Goal: Task Accomplishment & Management: Manage account settings

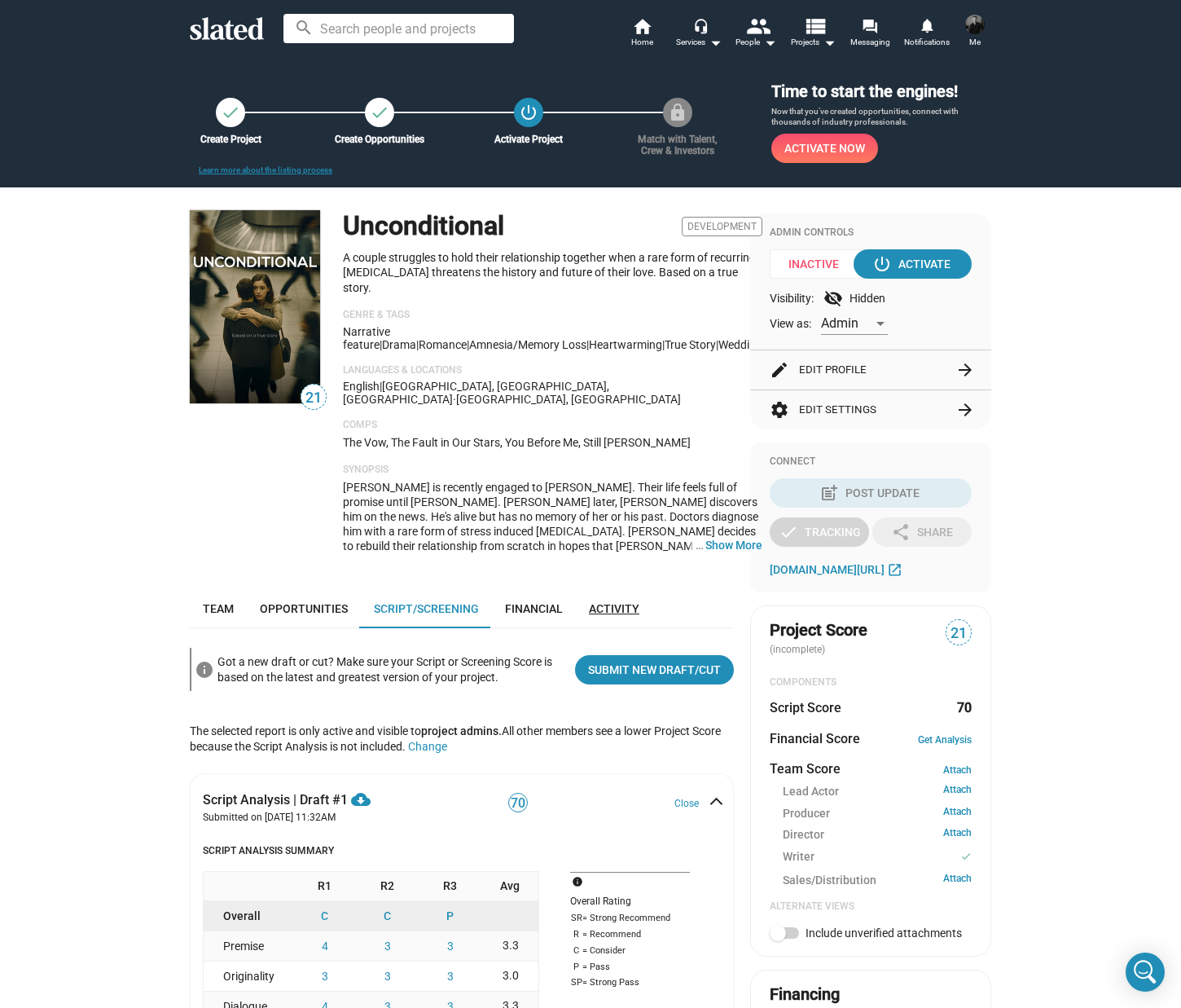
scroll to position [99, 0]
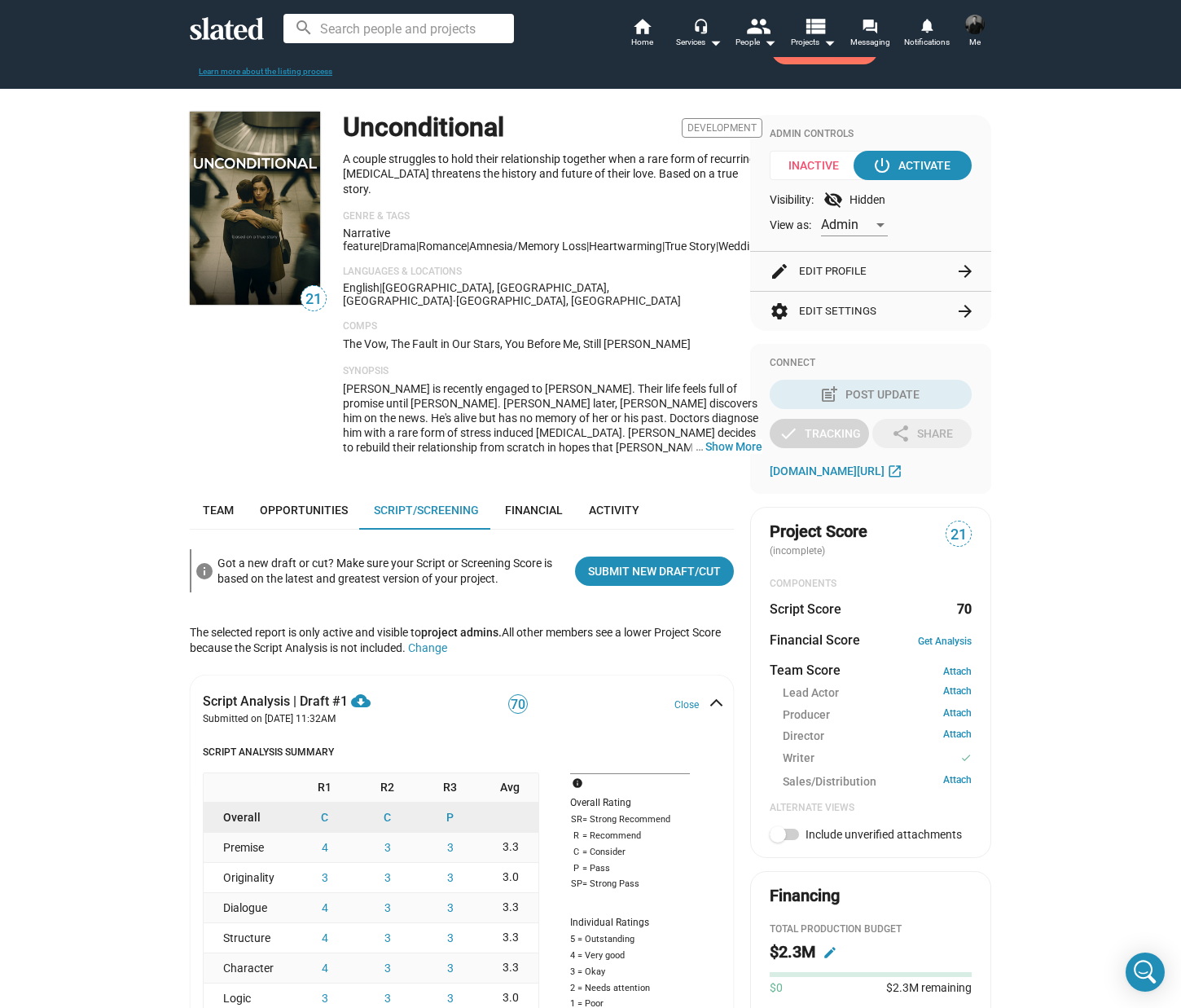
click at [835, 304] on button "settings Edit Settings arrow_forward" at bounding box center [871, 311] width 202 height 39
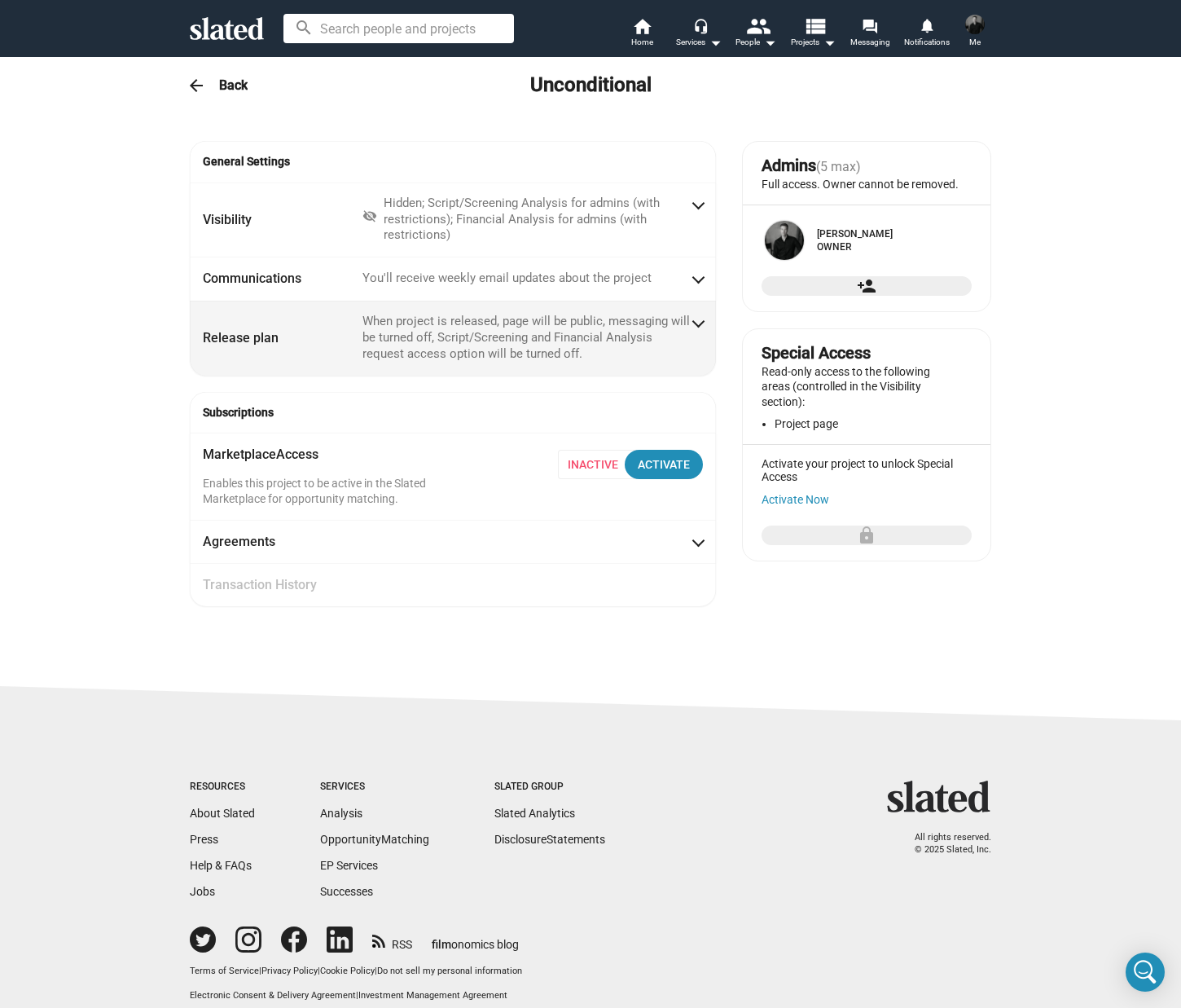
radio input "false"
radio input "true"
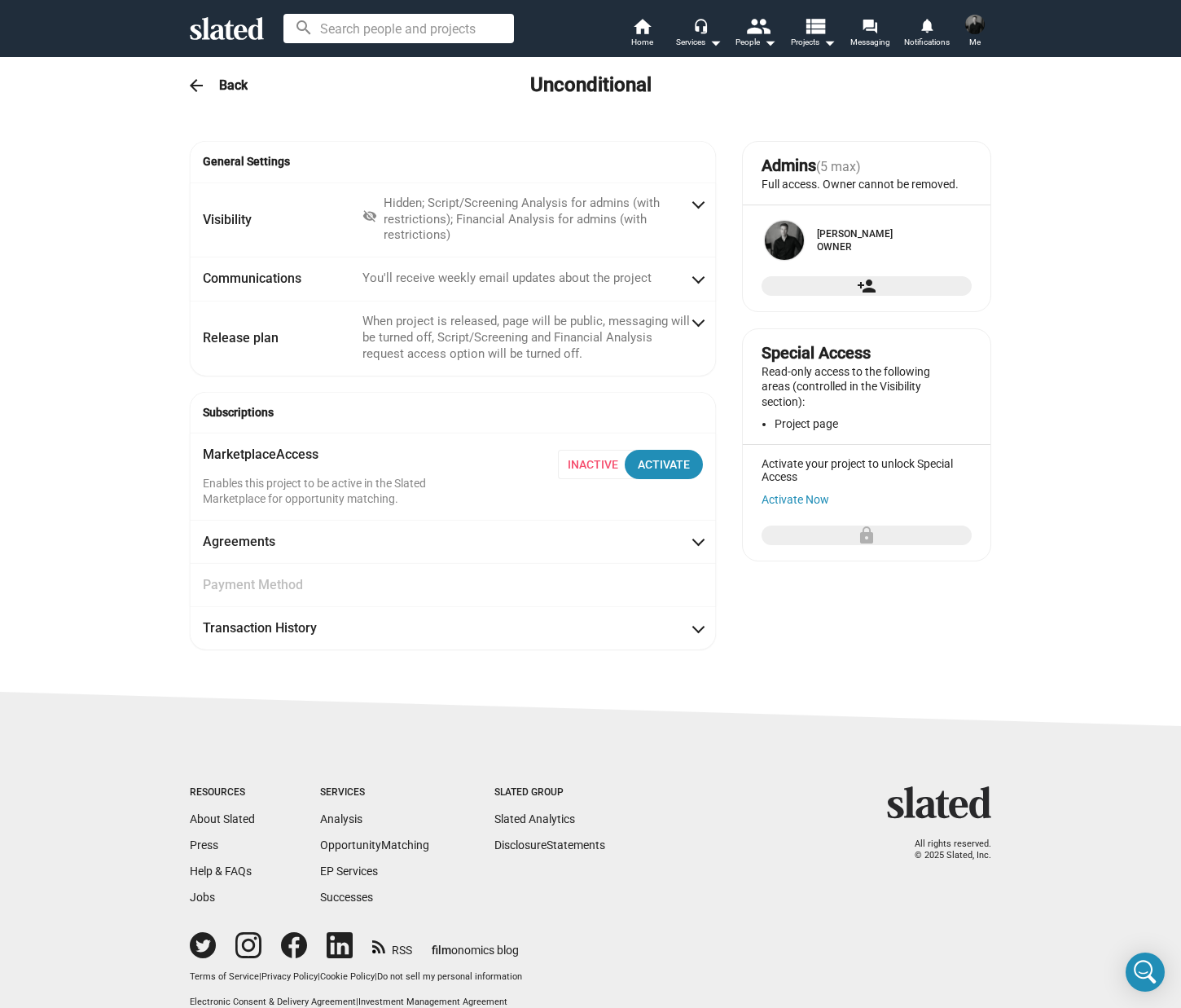
click at [199, 88] on mat-icon "arrow_back" at bounding box center [196, 85] width 20 height 20
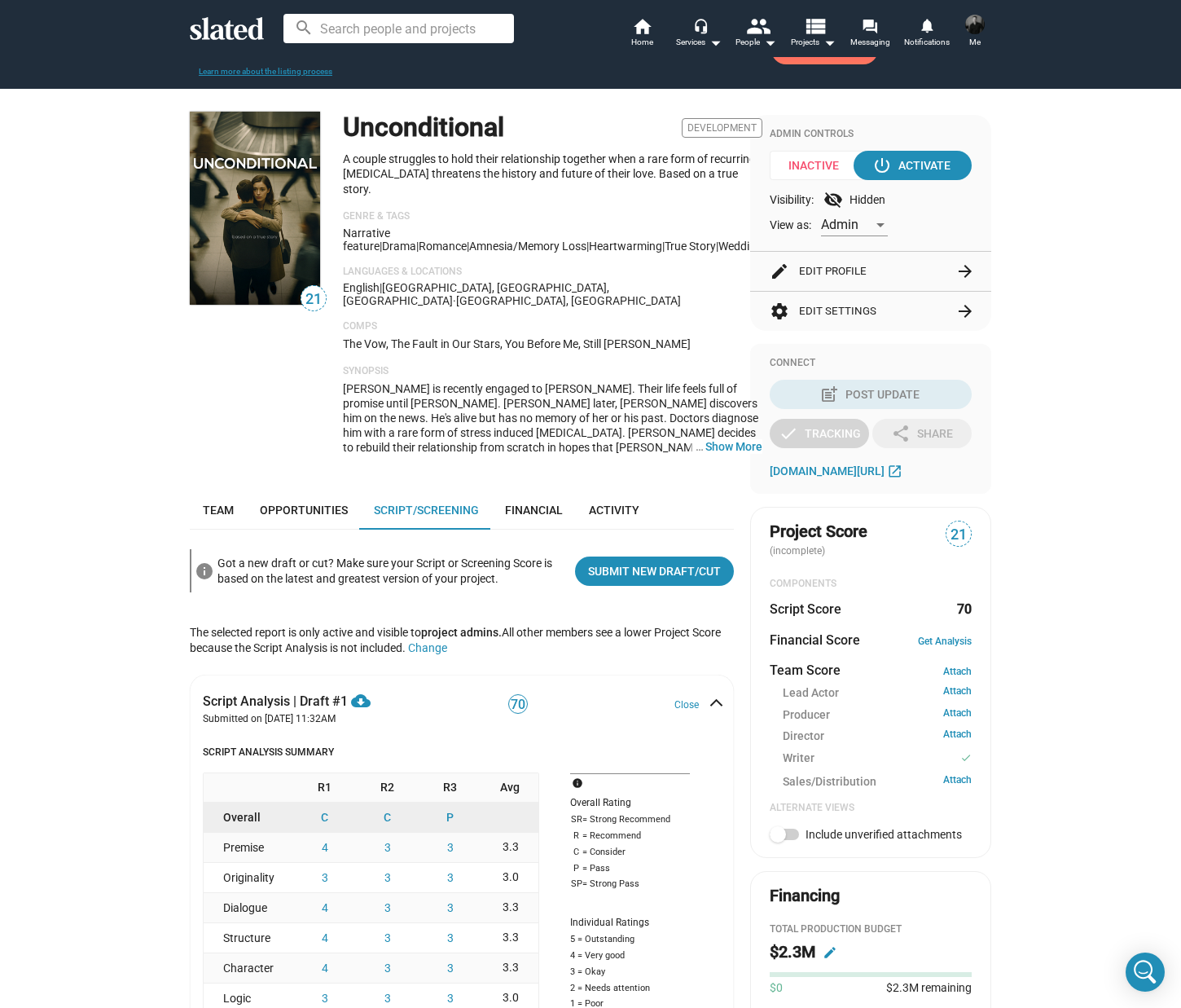
click at [375, 201] on div "Unconditional Development A couple struggles to hold their relationship togethe…" at bounding box center [553, 290] width 419 height 356
click at [929, 264] on button "edit Edit Profile arrow_forward" at bounding box center [871, 271] width 202 height 39
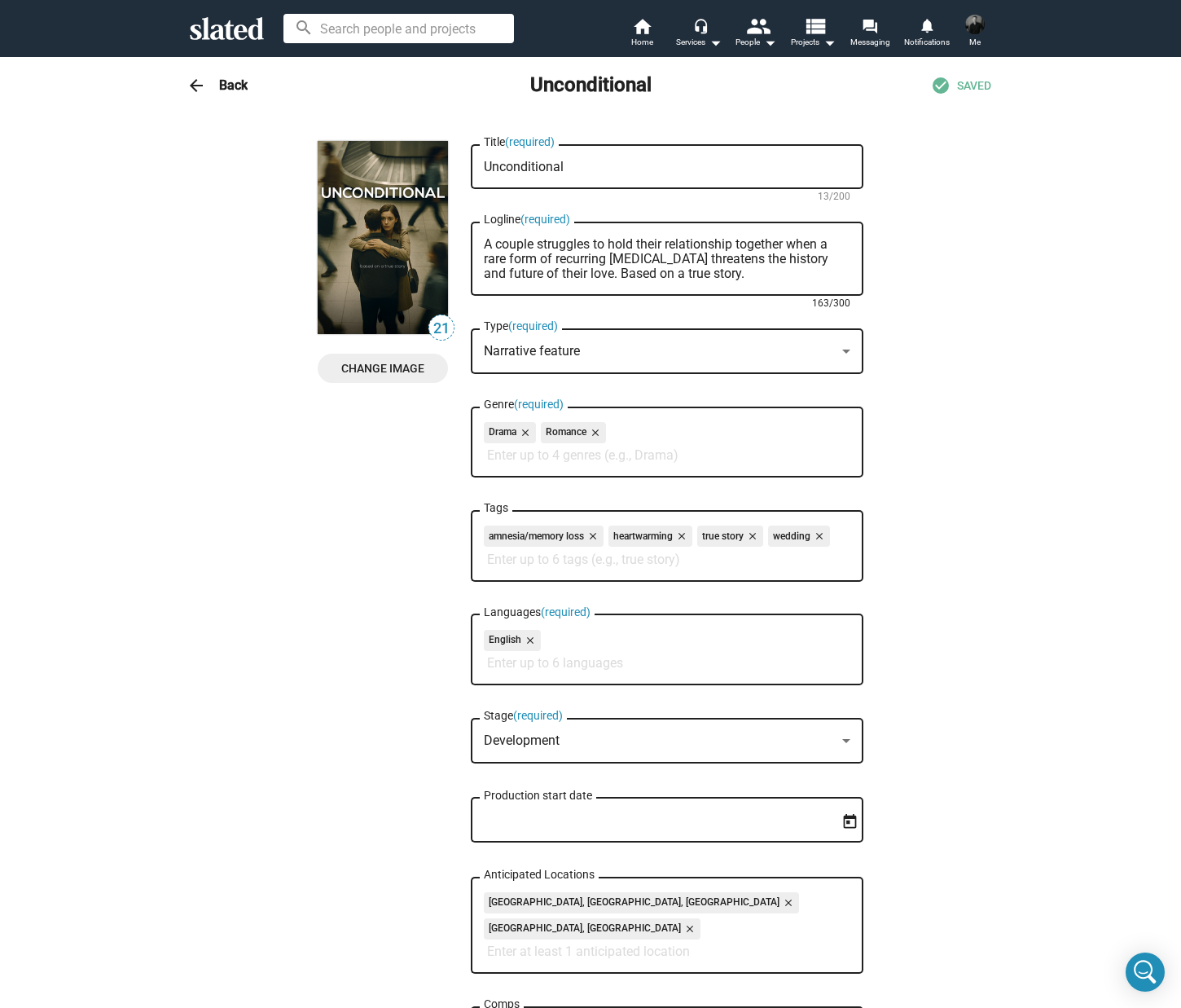
drag, startPoint x: 695, startPoint y: 273, endPoint x: 419, endPoint y: 241, distance: 277.8
paste textarea "The true story of a determined woman whose fiancé resurfaces with [MEDICAL_DATA…"
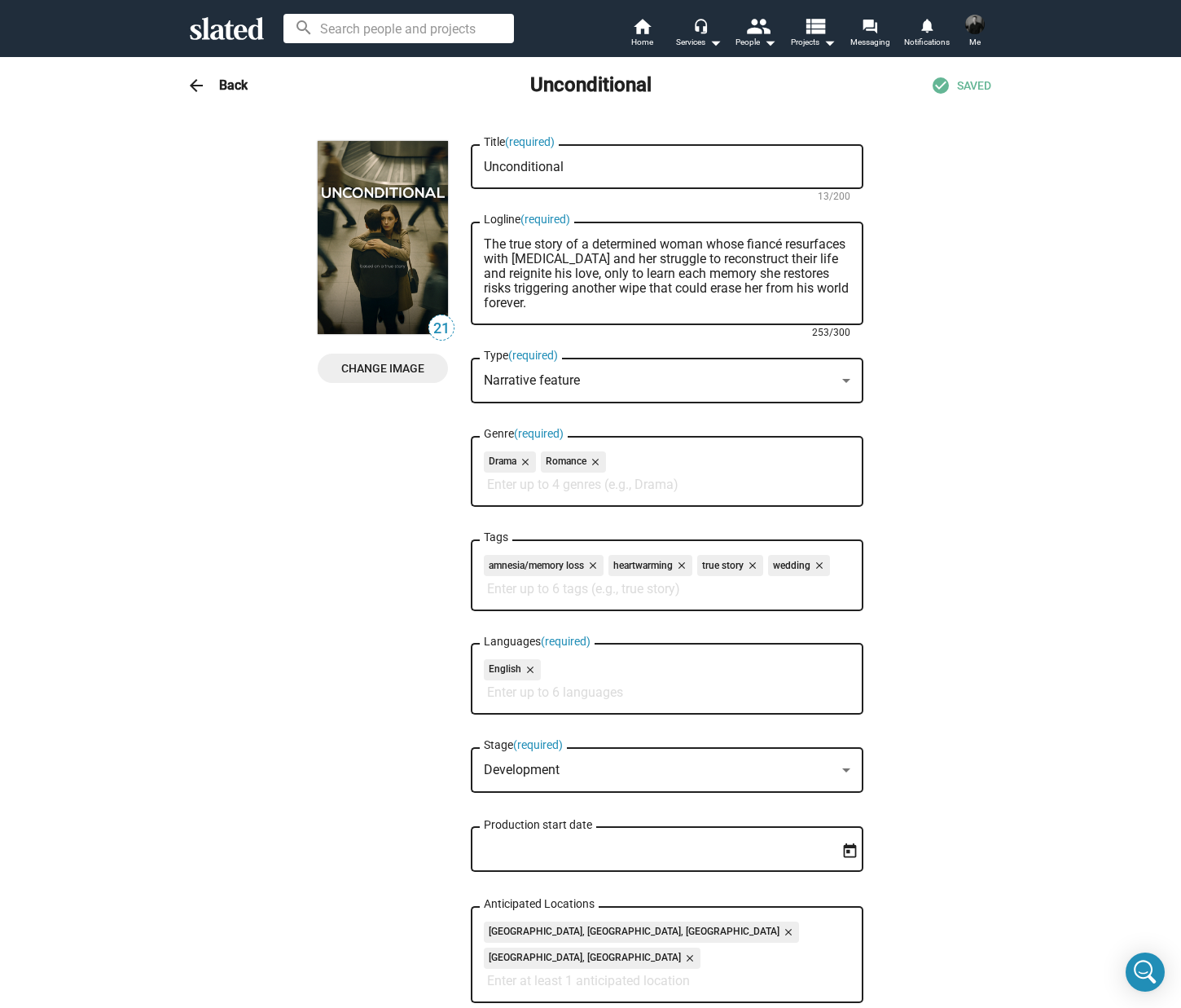
scroll to position [0, 0]
drag, startPoint x: 587, startPoint y: 275, endPoint x: 527, endPoint y: 275, distance: 60.0
click at [527, 275] on textarea "The true story of a determined woman whose fiancé resurfaces with [MEDICAL_DATA…" at bounding box center [667, 274] width 366 height 73
drag, startPoint x: 612, startPoint y: 275, endPoint x: 501, endPoint y: 274, distance: 111.0
click at [501, 274] on textarea "The true story of a determined woman whose fiancé resurfaces with [MEDICAL_DATA…" at bounding box center [667, 274] width 366 height 73
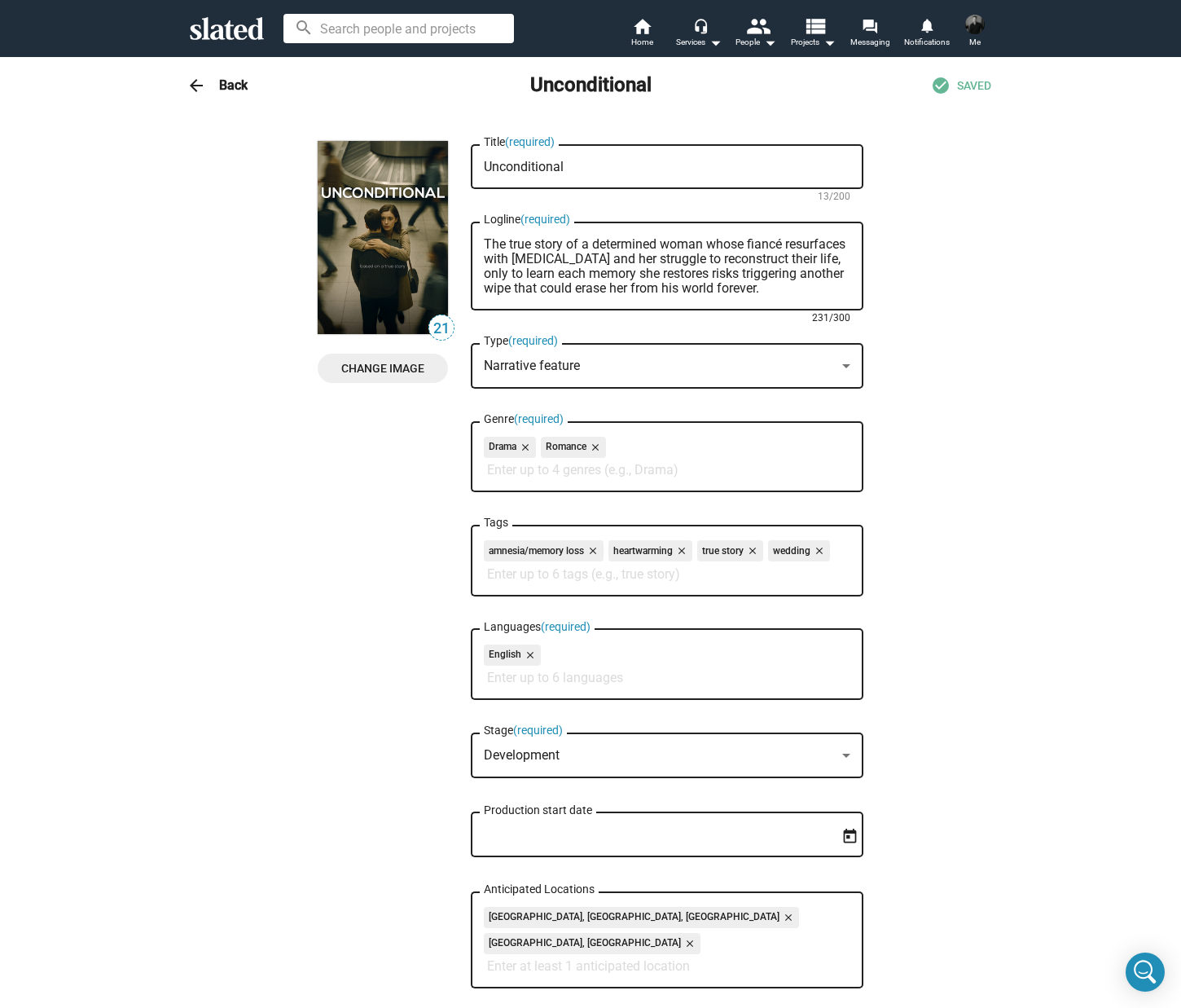
drag, startPoint x: 801, startPoint y: 260, endPoint x: 747, endPoint y: 257, distance: 54.1
click at [747, 257] on textarea "The true story of a determined woman whose fiancé resurfaces with [MEDICAL_DATA…" at bounding box center [667, 266] width 366 height 59
type textarea "The true story of a determined woman whose fiancé resurfaces with [MEDICAL_DATA…"
